Goal: Information Seeking & Learning: Find specific fact

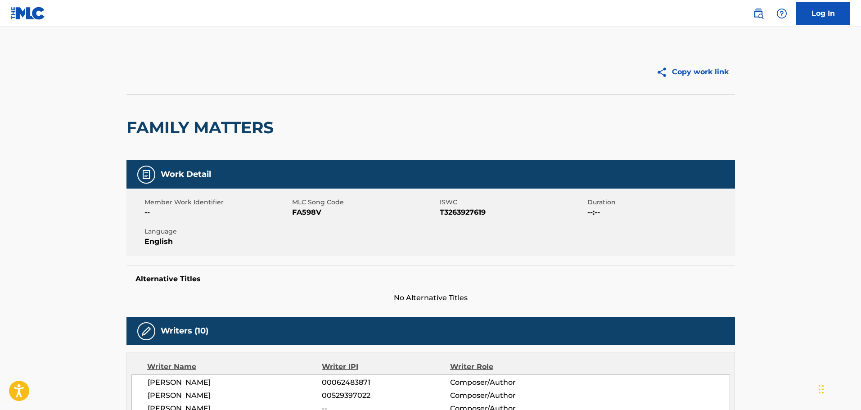
drag, startPoint x: 755, startPoint y: 9, endPoint x: 733, endPoint y: 17, distance: 23.5
click at [755, 9] on img at bounding box center [758, 13] width 11 height 11
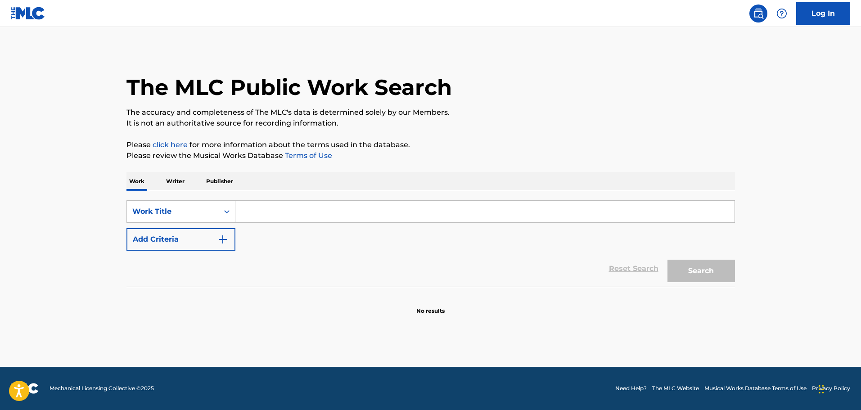
click at [376, 206] on input "Search Form" at bounding box center [484, 212] width 499 height 22
paste input "Introduction (From "Frozen 2"/Score)"
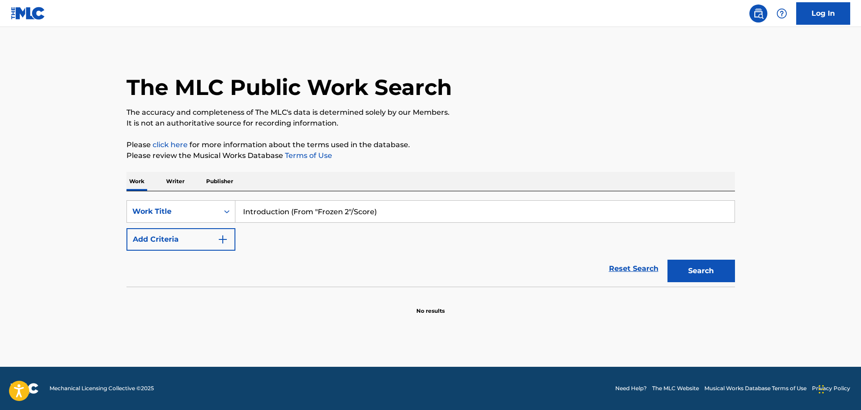
click at [294, 215] on input "Introduction (From "Frozen 2"/Score)" at bounding box center [484, 212] width 499 height 22
click at [380, 217] on input "Introduction From "Frozen 2"/Score)" at bounding box center [484, 212] width 499 height 22
click at [349, 216] on input "Introduction From "Frozen 2"/Score" at bounding box center [484, 212] width 499 height 22
click at [352, 220] on input "Introduction From "Frozen 2"/Score" at bounding box center [484, 212] width 499 height 22
drag, startPoint x: 370, startPoint y: 215, endPoint x: 349, endPoint y: 216, distance: 20.7
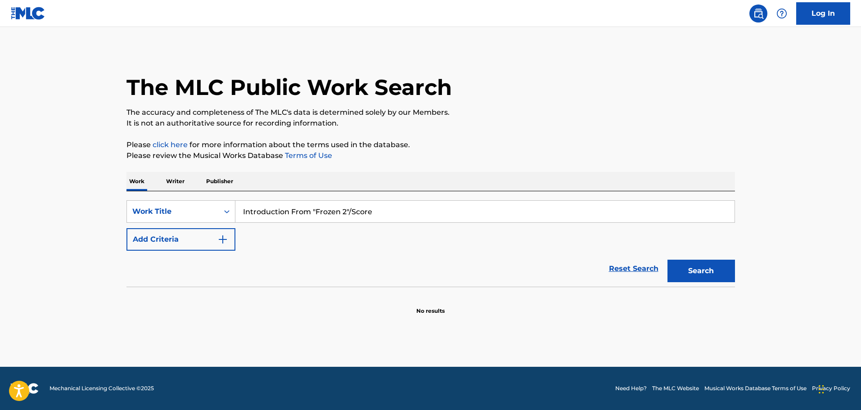
click at [349, 216] on input "Introduction From "Frozen 2"/Score" at bounding box center [484, 212] width 499 height 22
click at [698, 275] on button "Search" at bounding box center [701, 271] width 68 height 23
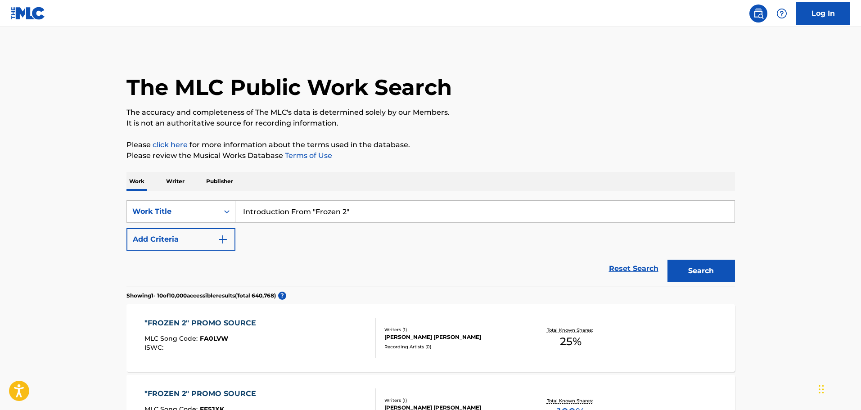
drag, startPoint x: 365, startPoint y: 208, endPoint x: 237, endPoint y: 206, distance: 128.3
click at [234, 206] on div "SearchWithCriteriad0246d12-c3d9-421d-aec0-e79ef117f736 Work Title Introduction …" at bounding box center [430, 211] width 608 height 23
paste input "NTRODUCTION"
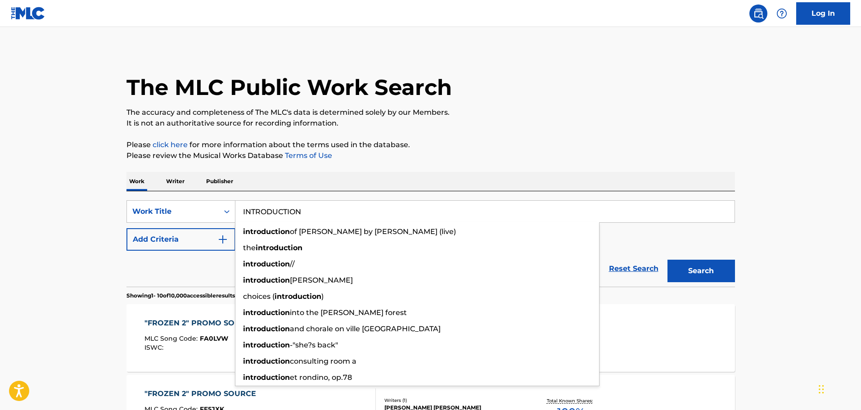
type input "INTRODUCTION"
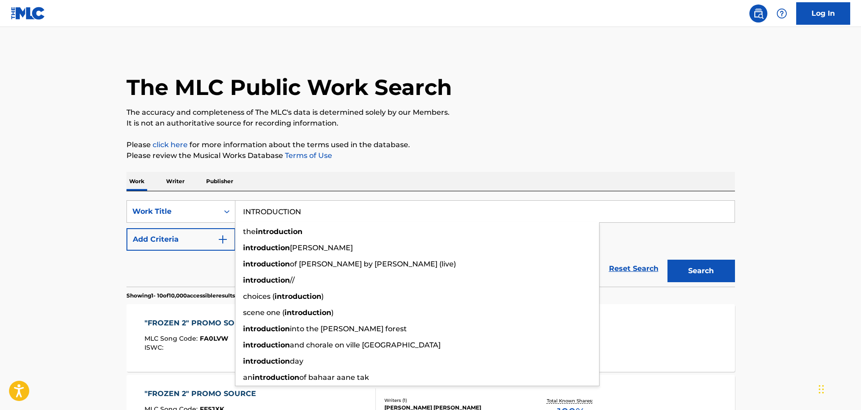
click at [182, 244] on button "Add Criteria" at bounding box center [180, 239] width 109 height 23
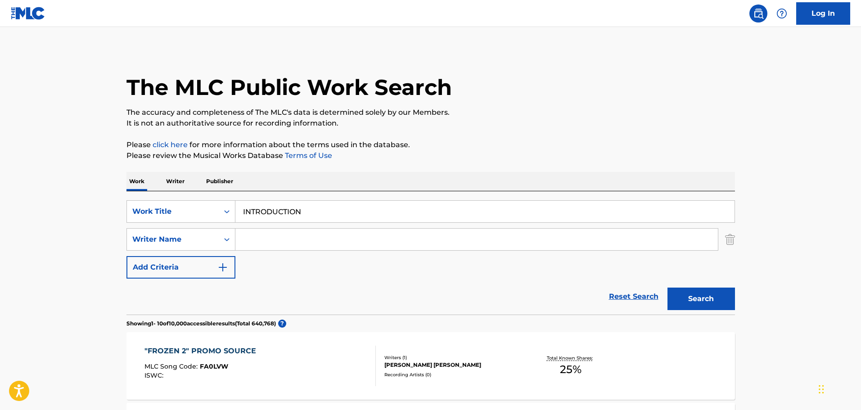
click at [257, 244] on input "Search Form" at bounding box center [476, 240] width 482 height 22
paste input "[PERSON_NAME]"
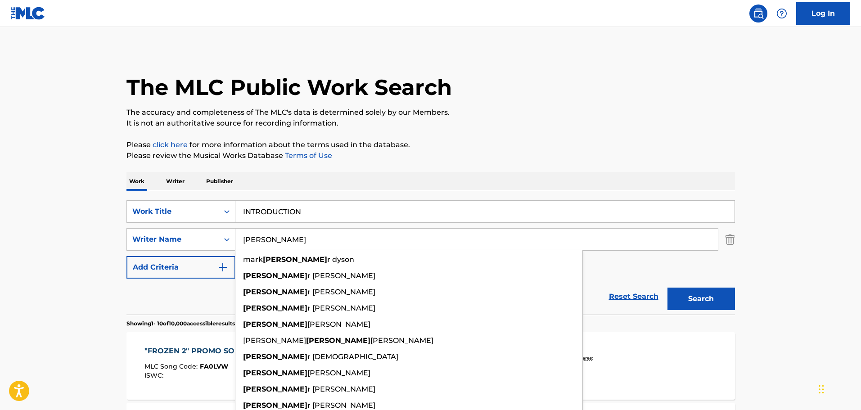
click at [694, 305] on button "Search" at bounding box center [701, 299] width 68 height 23
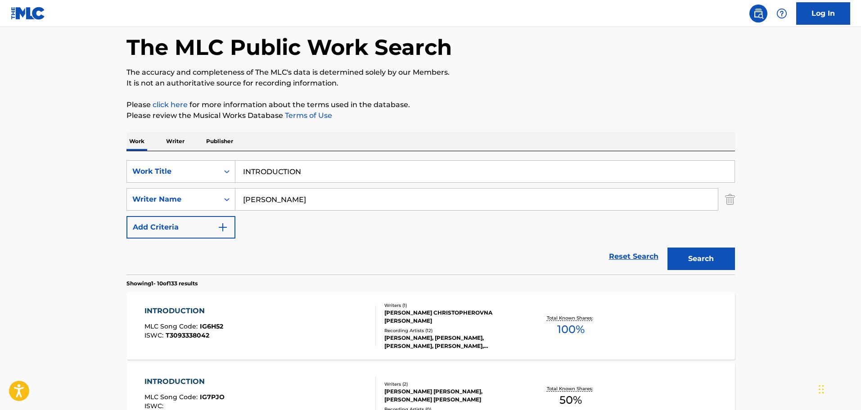
scroll to position [90, 0]
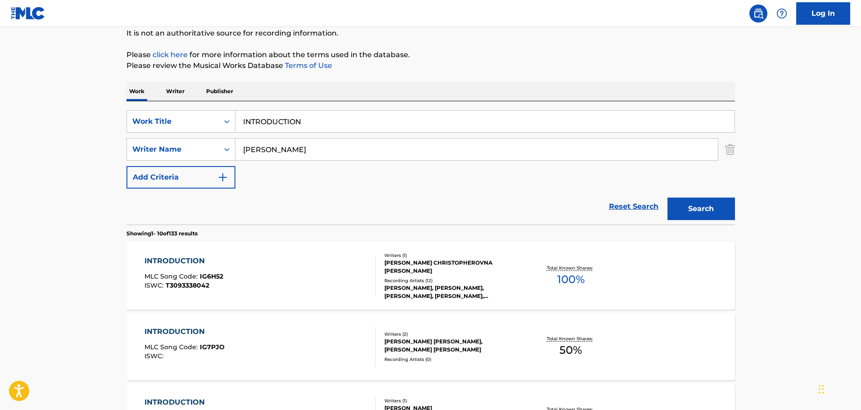
click at [322, 150] on input "[PERSON_NAME]" at bounding box center [476, 150] width 482 height 22
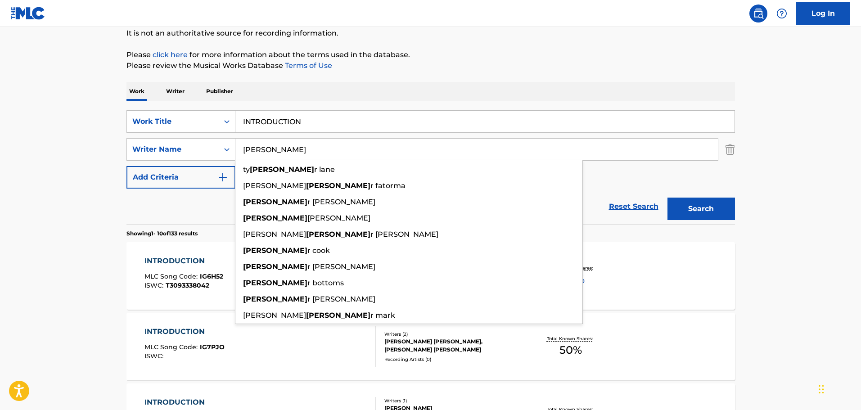
paste input "[PERSON_NAME]"
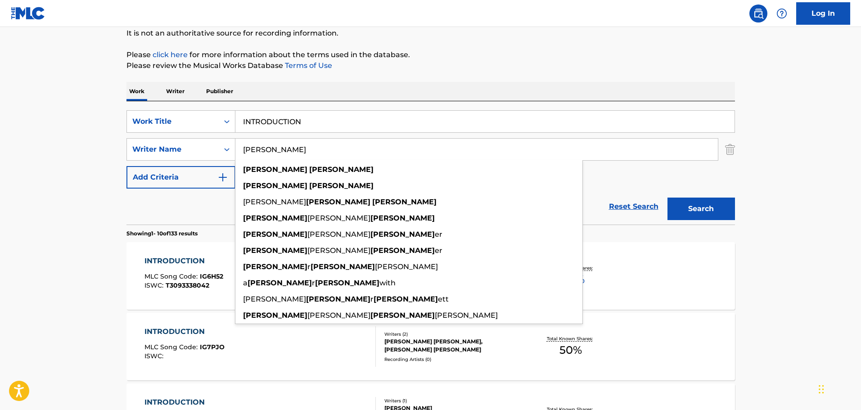
type input "[PERSON_NAME]"
click at [667, 198] on button "Search" at bounding box center [701, 209] width 68 height 23
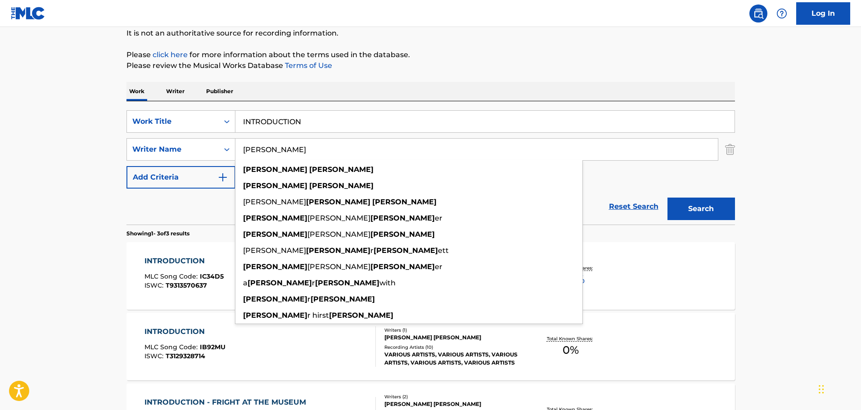
click at [746, 347] on main "The MLC Public Work Search The accuracy and completeness of The MLC's data is d…" at bounding box center [430, 217] width 861 height 561
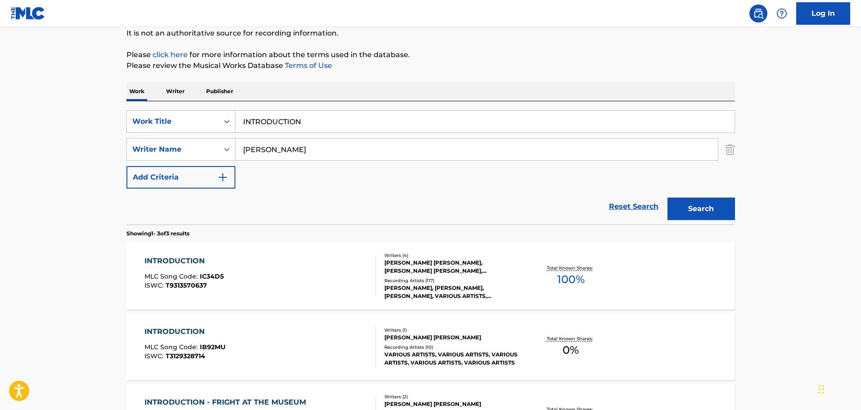
click at [307, 306] on div "INTRODUCTION MLC Song Code : IC34D5 ISWC : T9313570637 Writers ( 4 ) [PERSON_NA…" at bounding box center [430, 276] width 608 height 68
